Goal: Task Accomplishment & Management: Complete application form

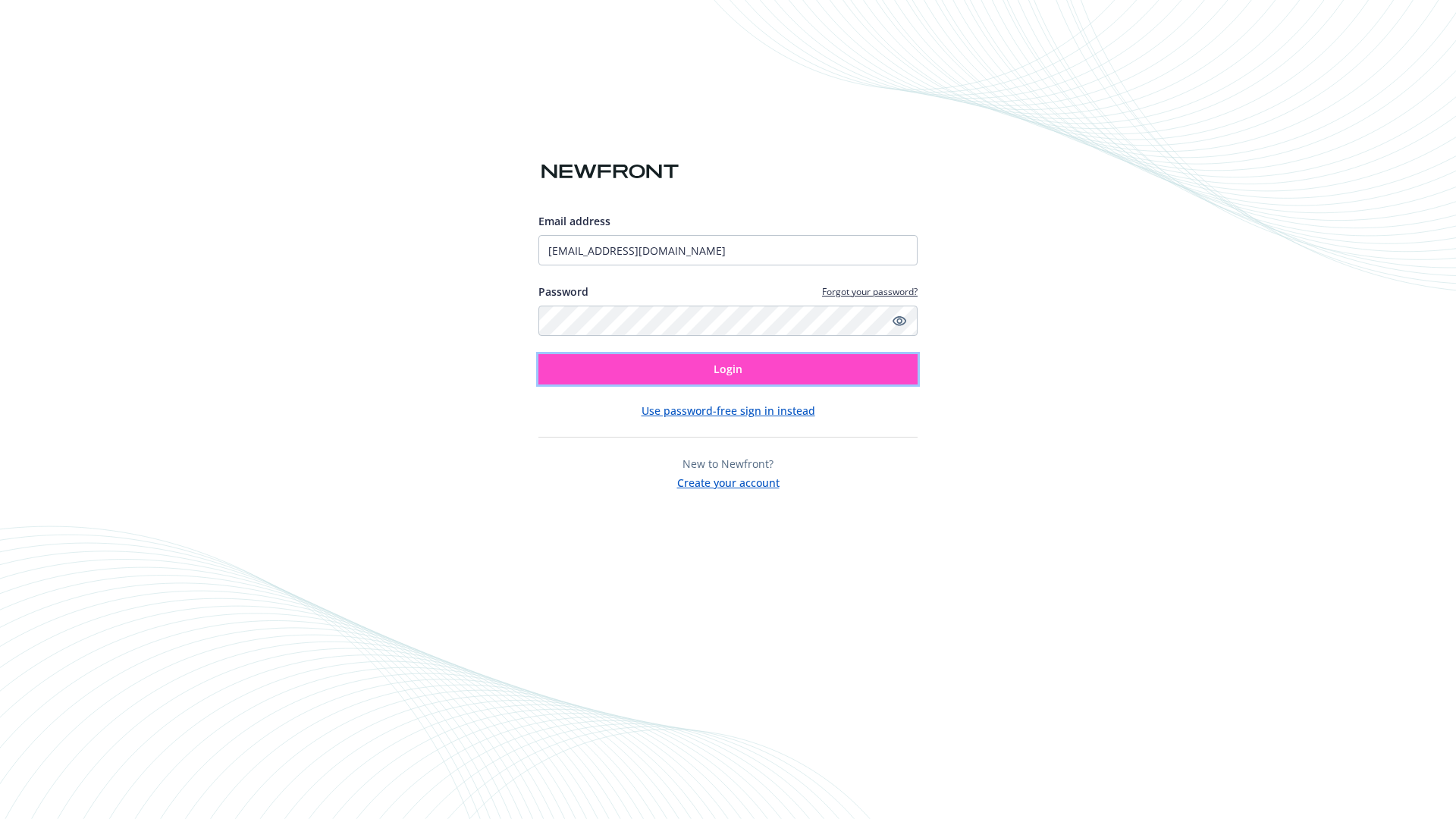
click at [728, 369] on span "Login" at bounding box center [728, 369] width 29 height 15
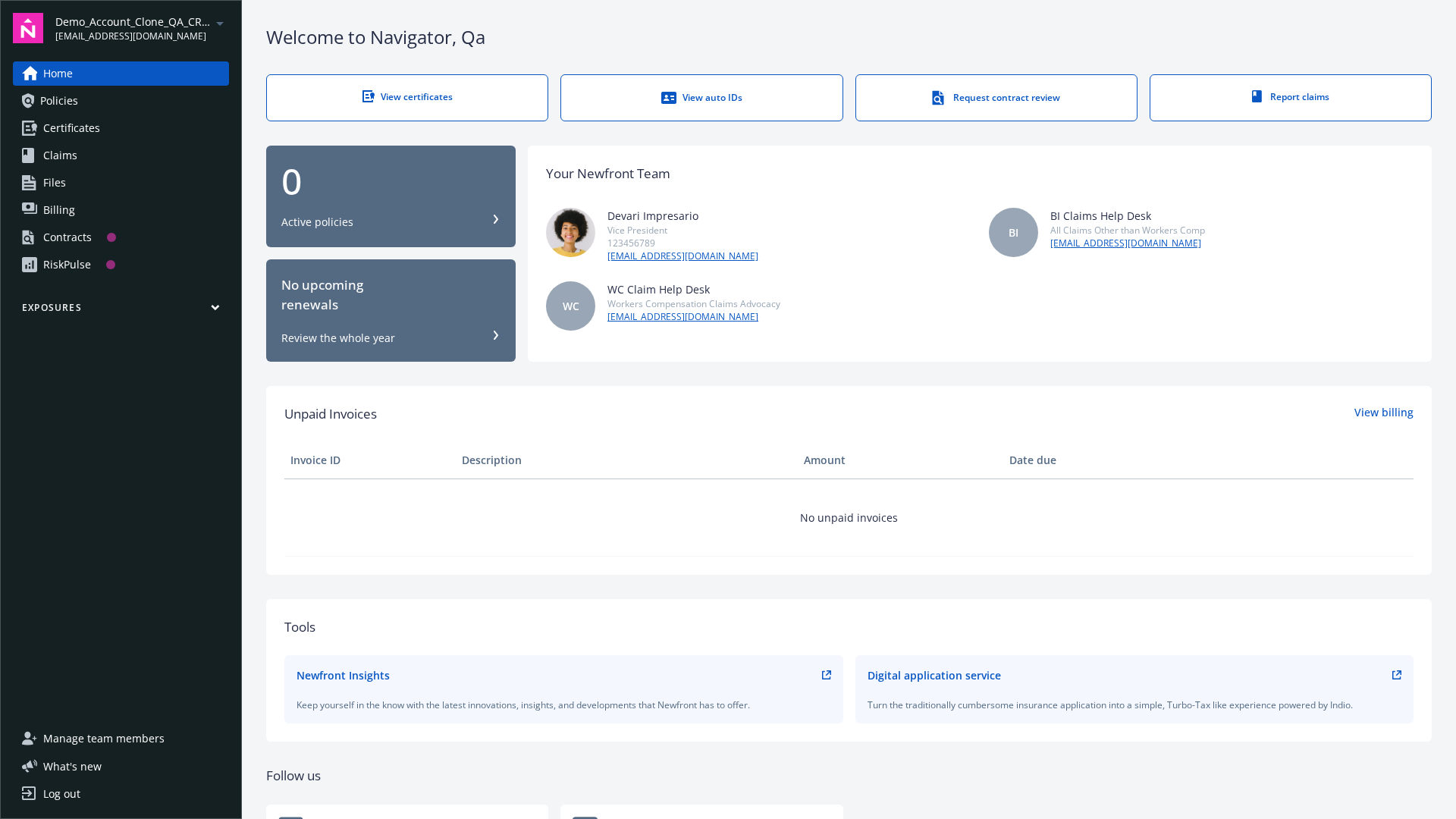
click at [141, 28] on span "Demo_Account_Clone_QA_CR_Tests_Prospect" at bounding box center [133, 22] width 155 height 16
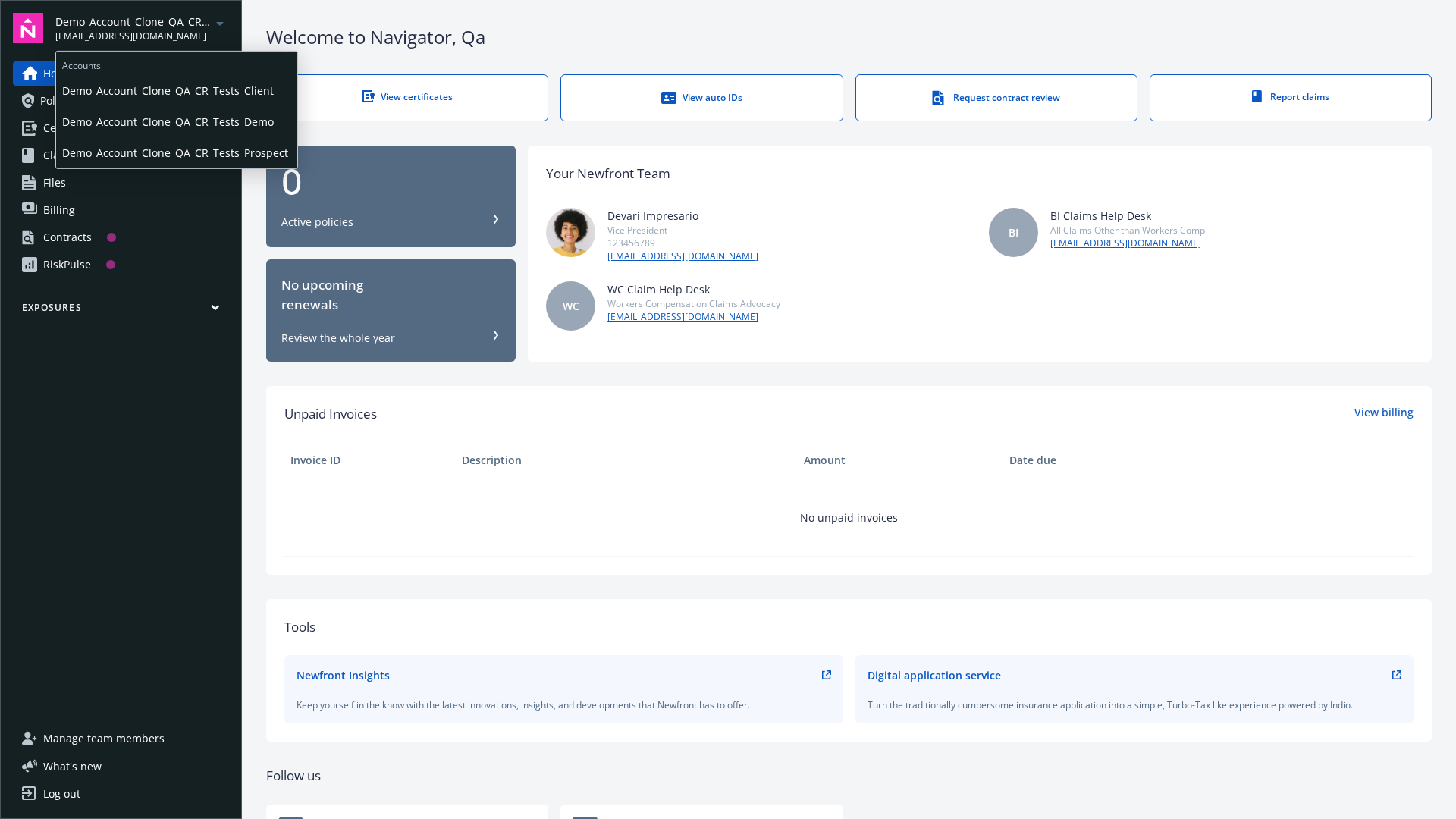
click at [175, 90] on span "Demo_Account_Clone_QA_CR_Tests_Client" at bounding box center [176, 90] width 229 height 31
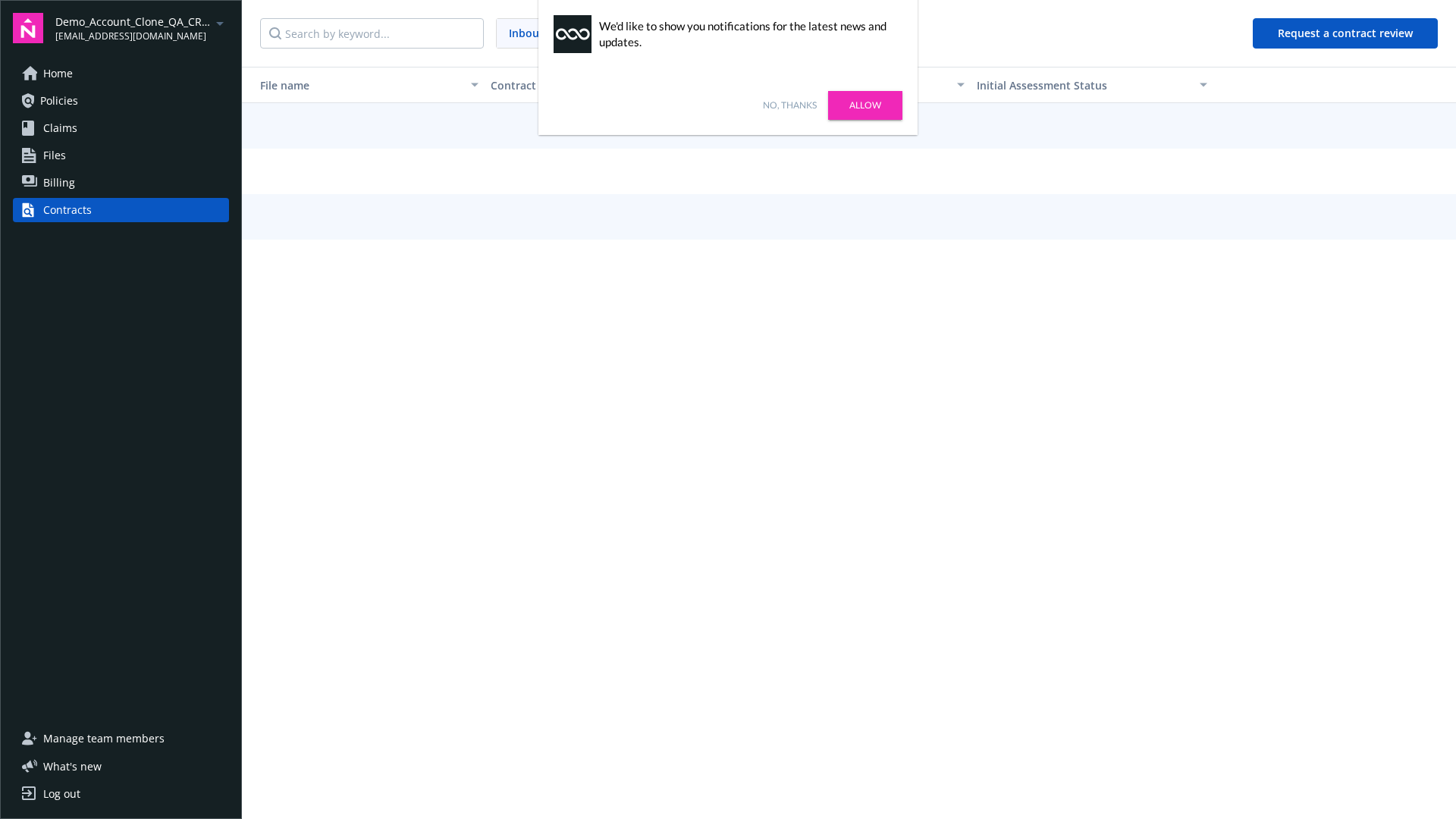
click at [789, 105] on link "No, thanks" at bounding box center [789, 105] width 54 height 14
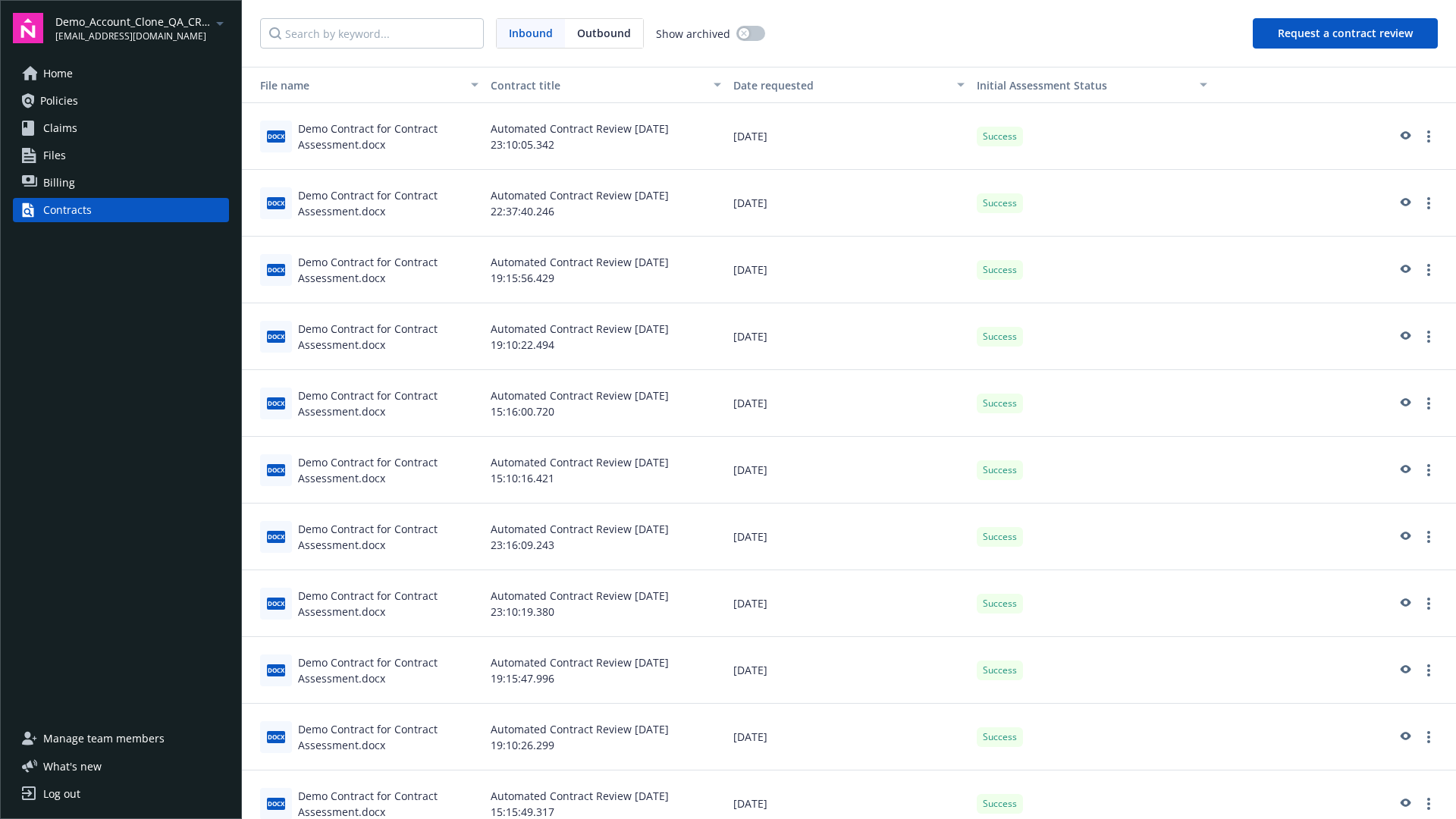
click at [1346, 33] on button "Request a contract review" at bounding box center [1344, 34] width 185 height 31
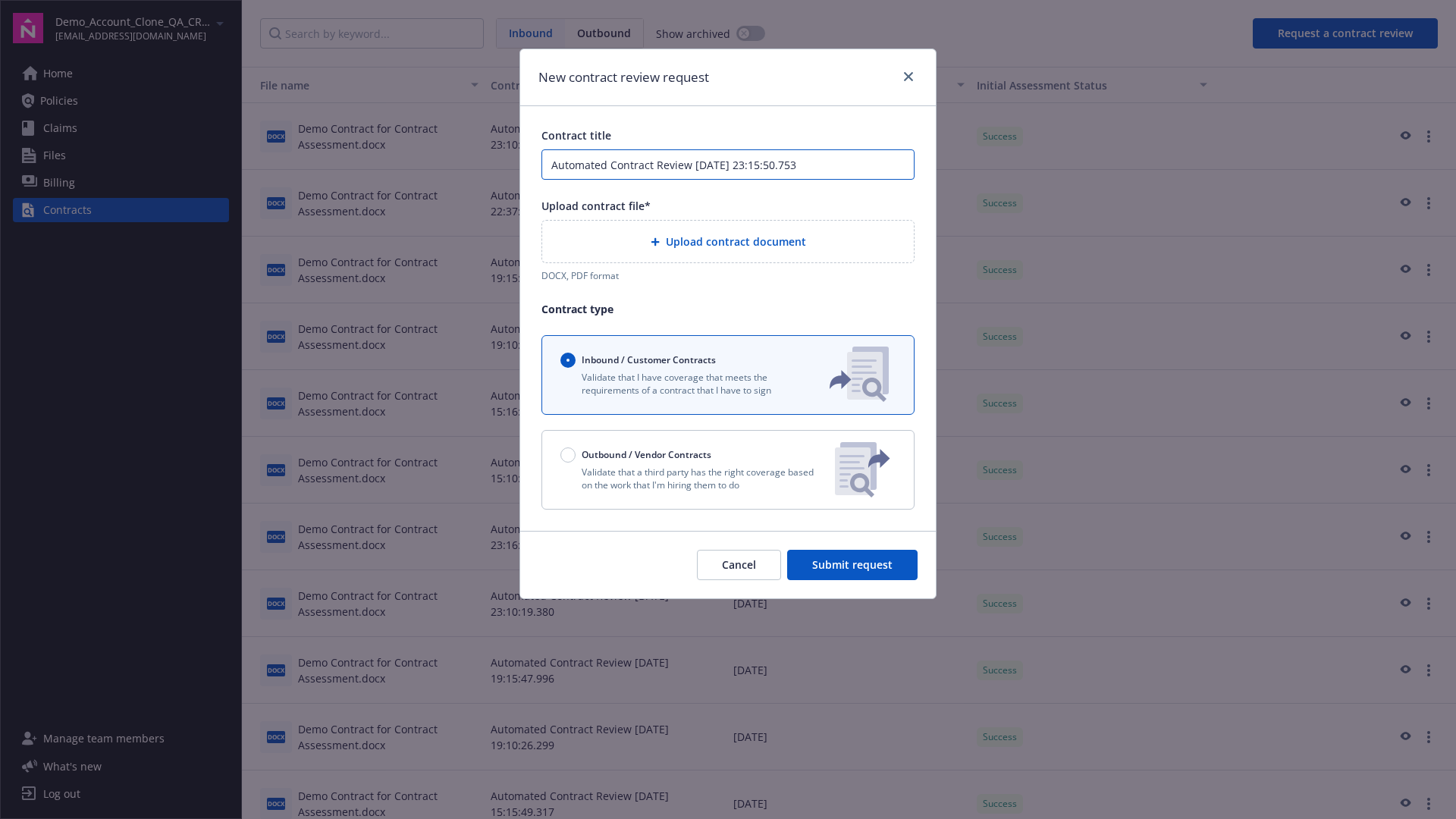
type input "Automated Contract Review 10-10-2025 23:15:50.753"
click at [728, 469] on p "Validate that a third party has the right coverage based on the work that I'm h…" at bounding box center [692, 478] width 263 height 26
radio input "false"
radio input "true"
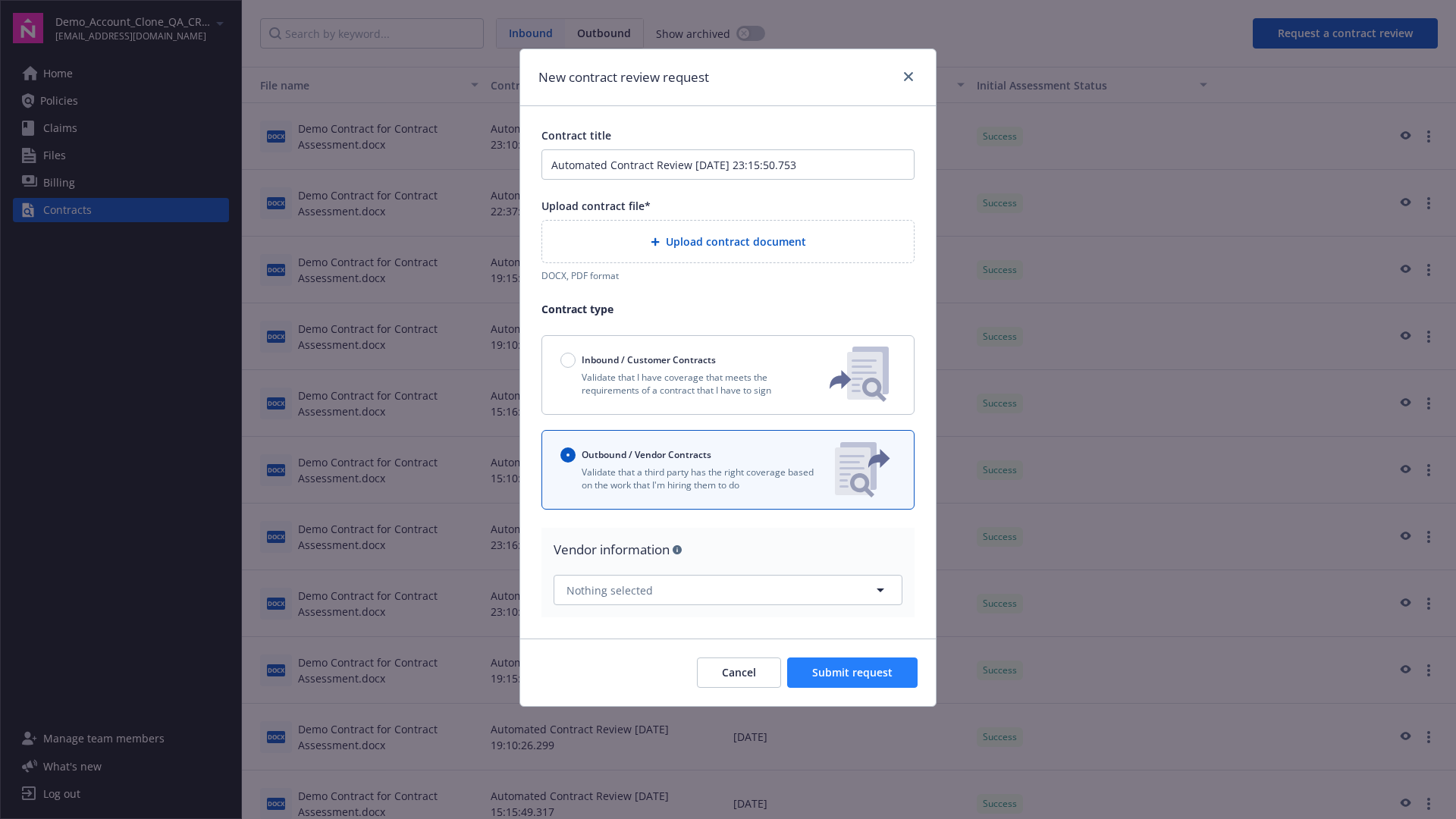
click at [853, 666] on span "Submit request" at bounding box center [852, 672] width 80 height 15
